Goal: Check status: Check status

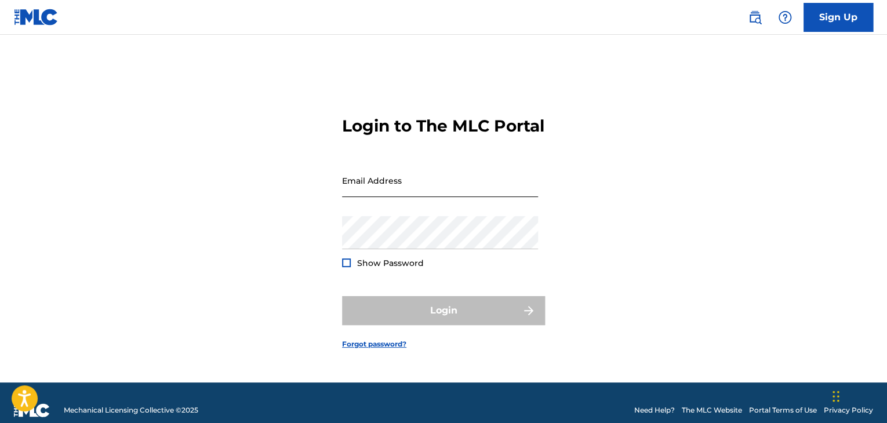
click at [468, 197] on input "Email Address" at bounding box center [440, 180] width 196 height 33
type input "[PERSON_NAME][EMAIL_ADDRESS][PERSON_NAME][DOMAIN_NAME]"
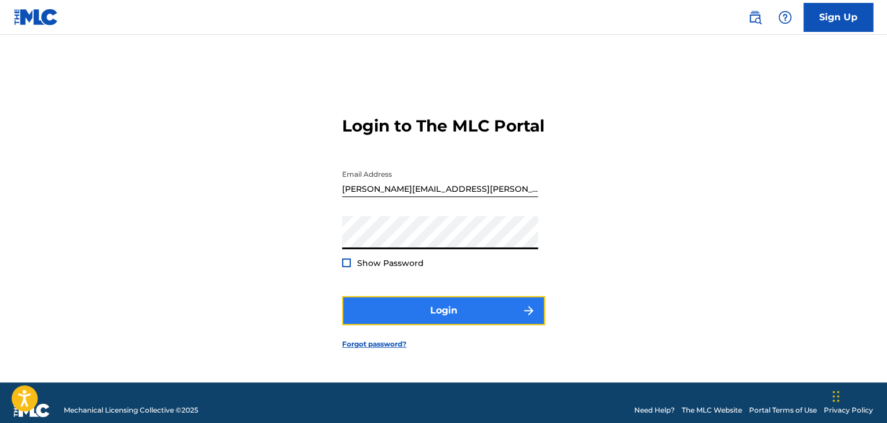
click at [396, 325] on button "Login" at bounding box center [443, 310] width 203 height 29
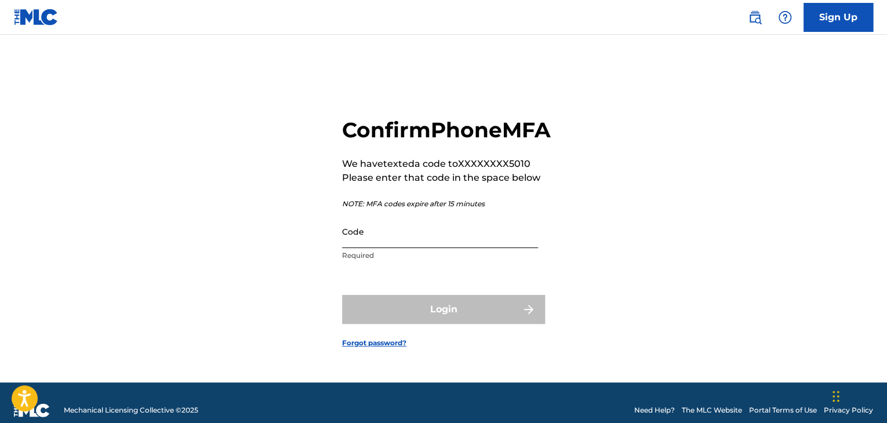
click at [388, 248] on input "Code" at bounding box center [440, 231] width 196 height 33
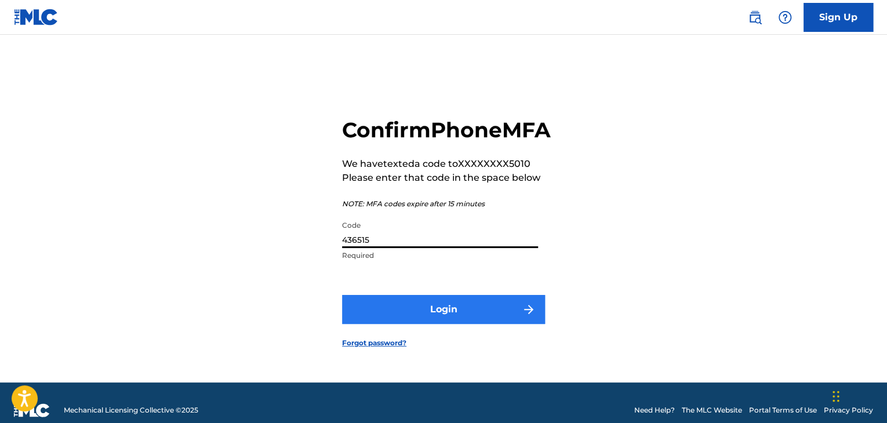
type input "436515"
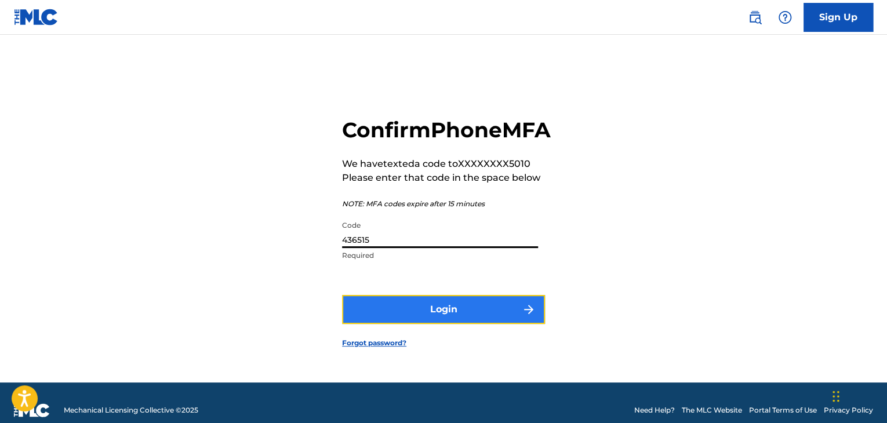
click at [392, 324] on button "Login" at bounding box center [443, 309] width 203 height 29
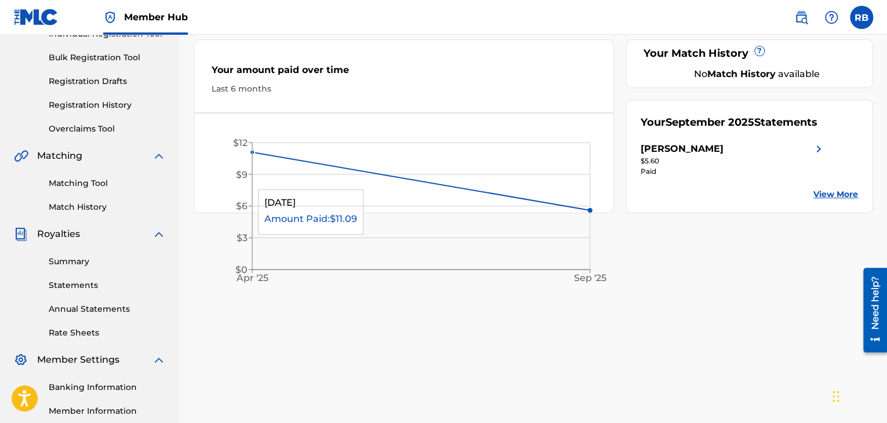
scroll to position [162, 0]
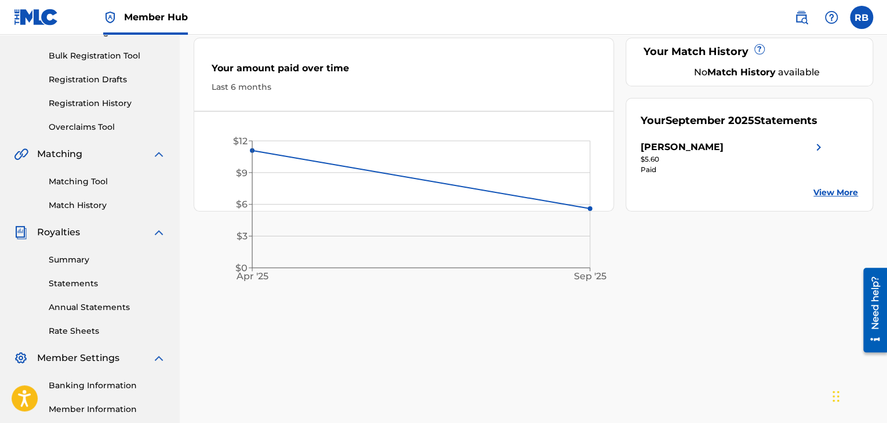
click at [835, 192] on link "View More" at bounding box center [836, 193] width 45 height 12
